Goal: Check status: Check status

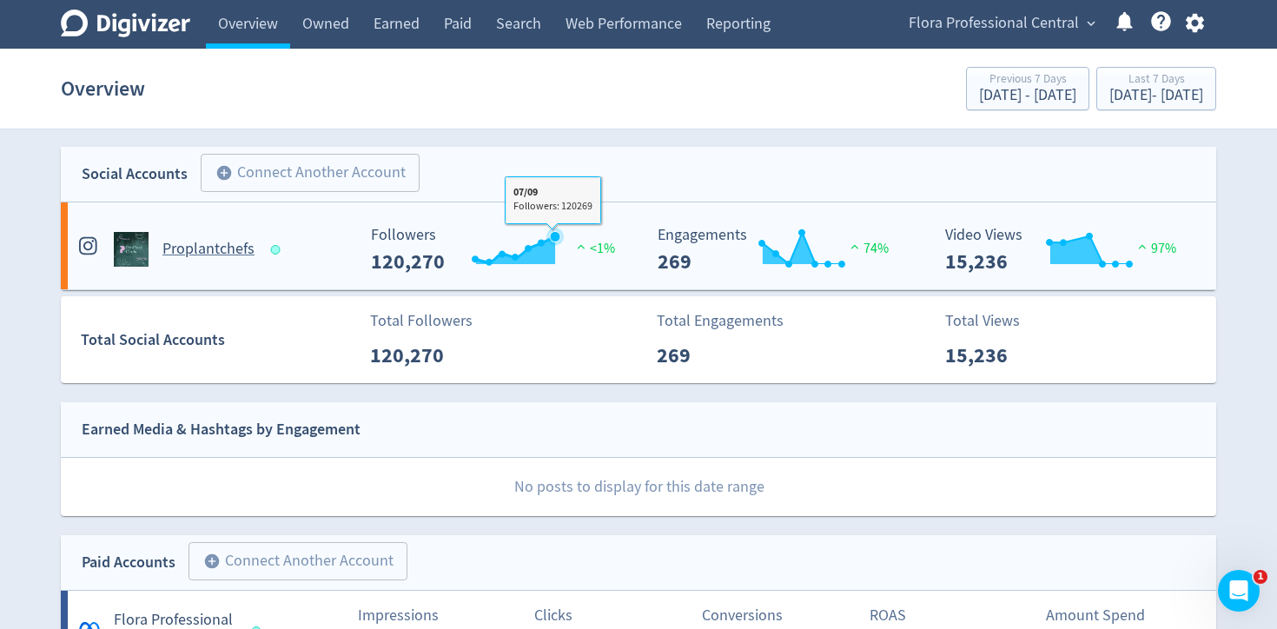
click at [550, 251] on icon "\a Followers\a ---\a" at bounding box center [514, 250] width 79 height 28
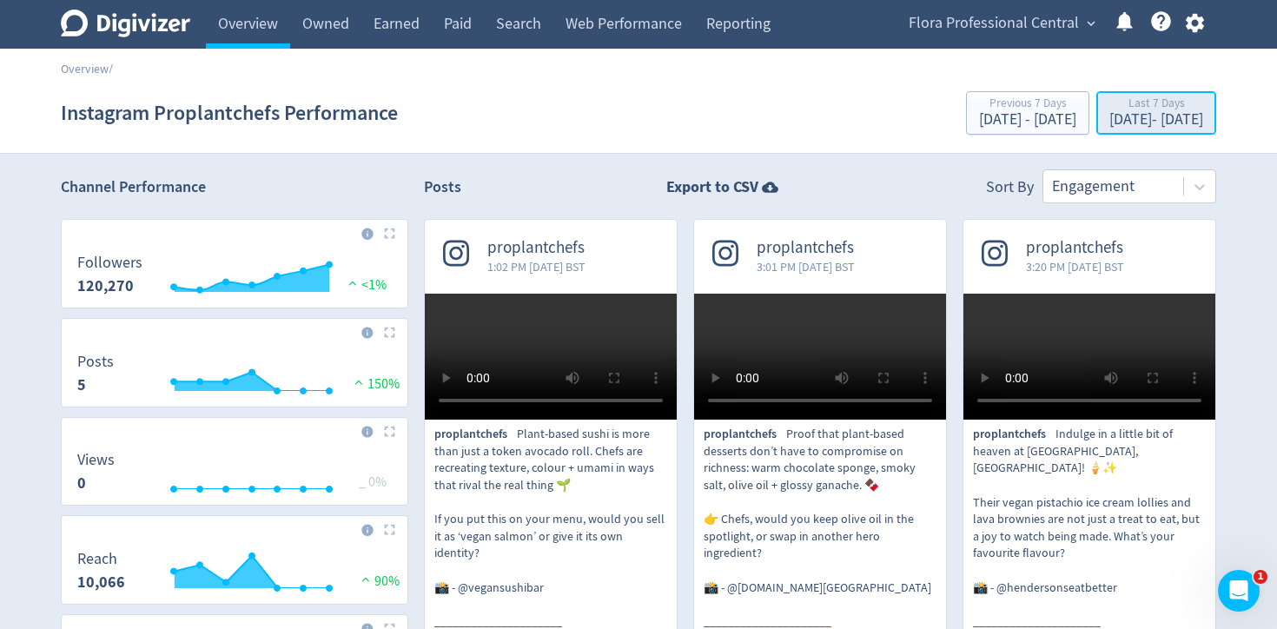
click at [1120, 116] on div "[DATE] - [DATE]" at bounding box center [1157, 120] width 94 height 16
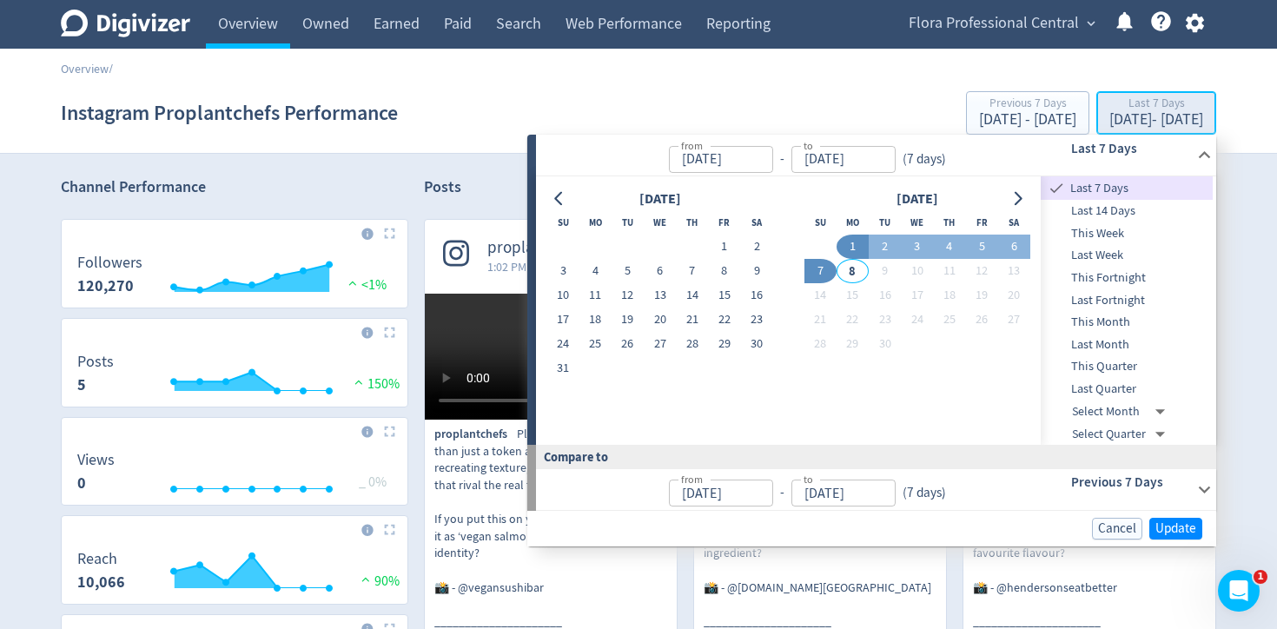
type input "[DATE]"
click at [554, 200] on icon "Go to previous month" at bounding box center [560, 199] width 14 height 14
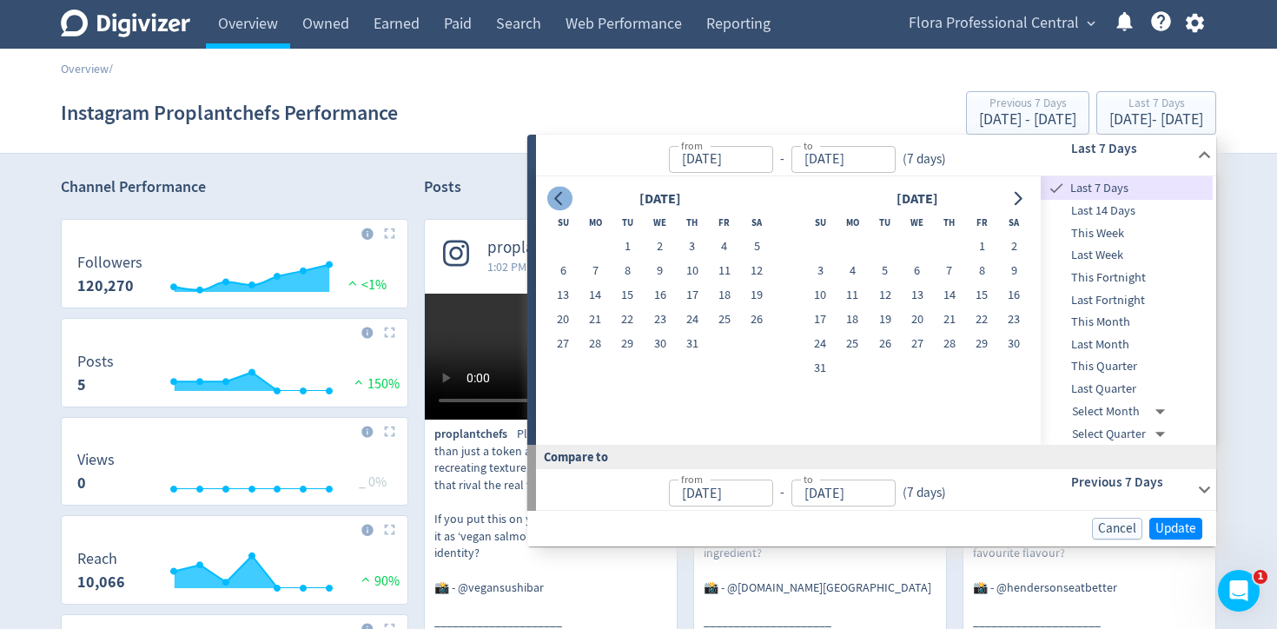
click at [554, 200] on icon "Go to previous month" at bounding box center [560, 199] width 14 height 14
click at [631, 251] on button "1" at bounding box center [628, 247] width 32 height 24
type input "[DATE]"
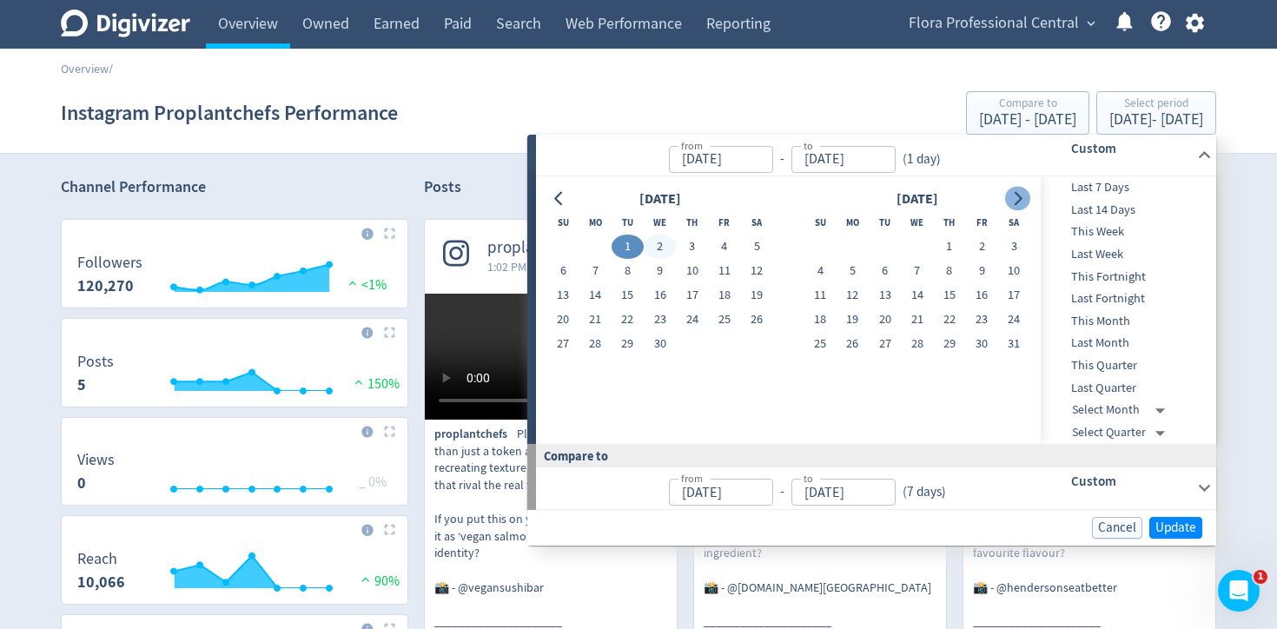
click at [1025, 190] on button "Go to next month" at bounding box center [1017, 199] width 25 height 24
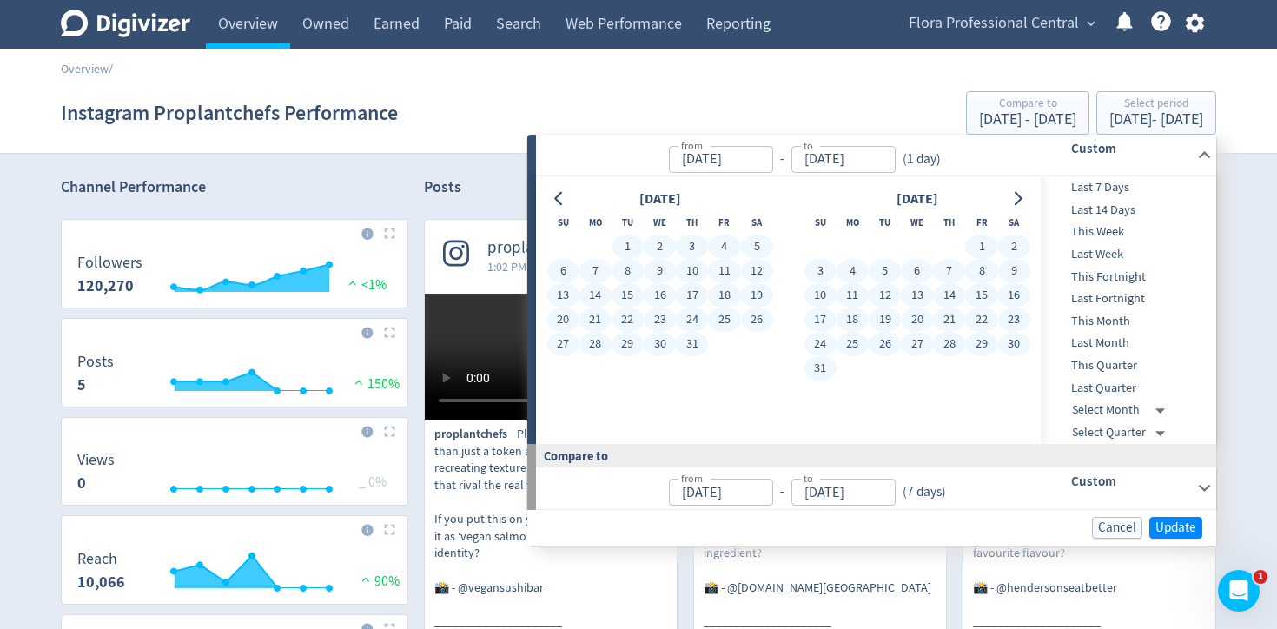
click at [822, 371] on button "31" at bounding box center [821, 368] width 32 height 24
type input "[DATE]"
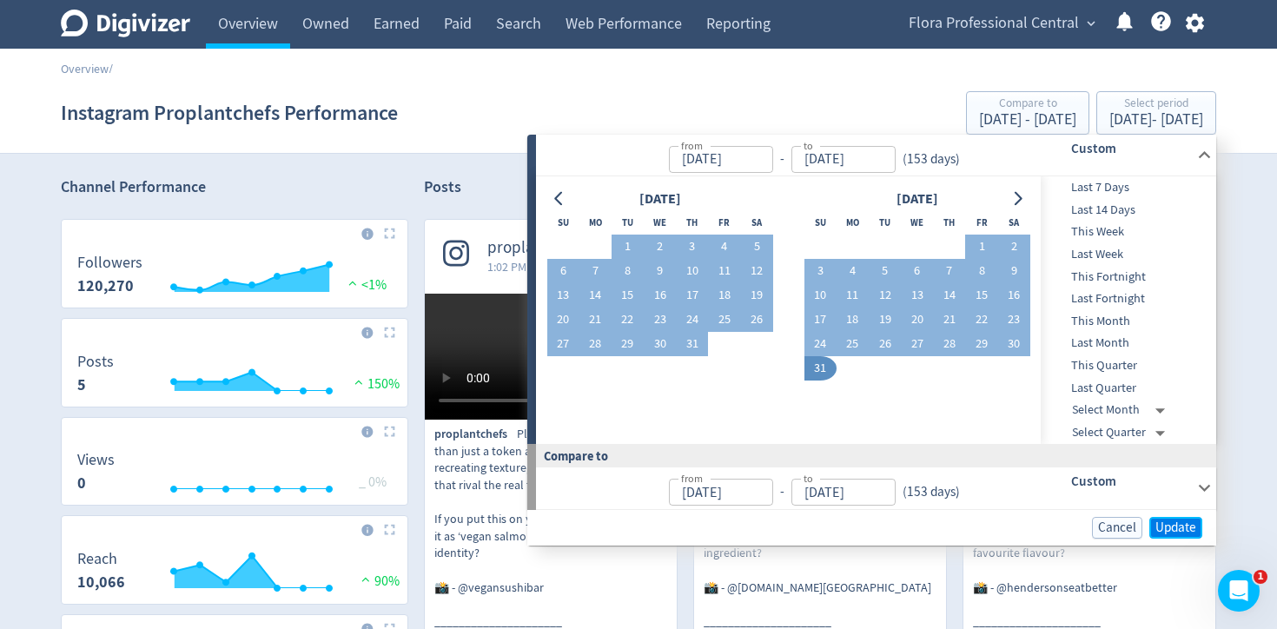
click at [1163, 521] on span "Update" at bounding box center [1176, 527] width 41 height 13
